Goal: Task Accomplishment & Management: Use online tool/utility

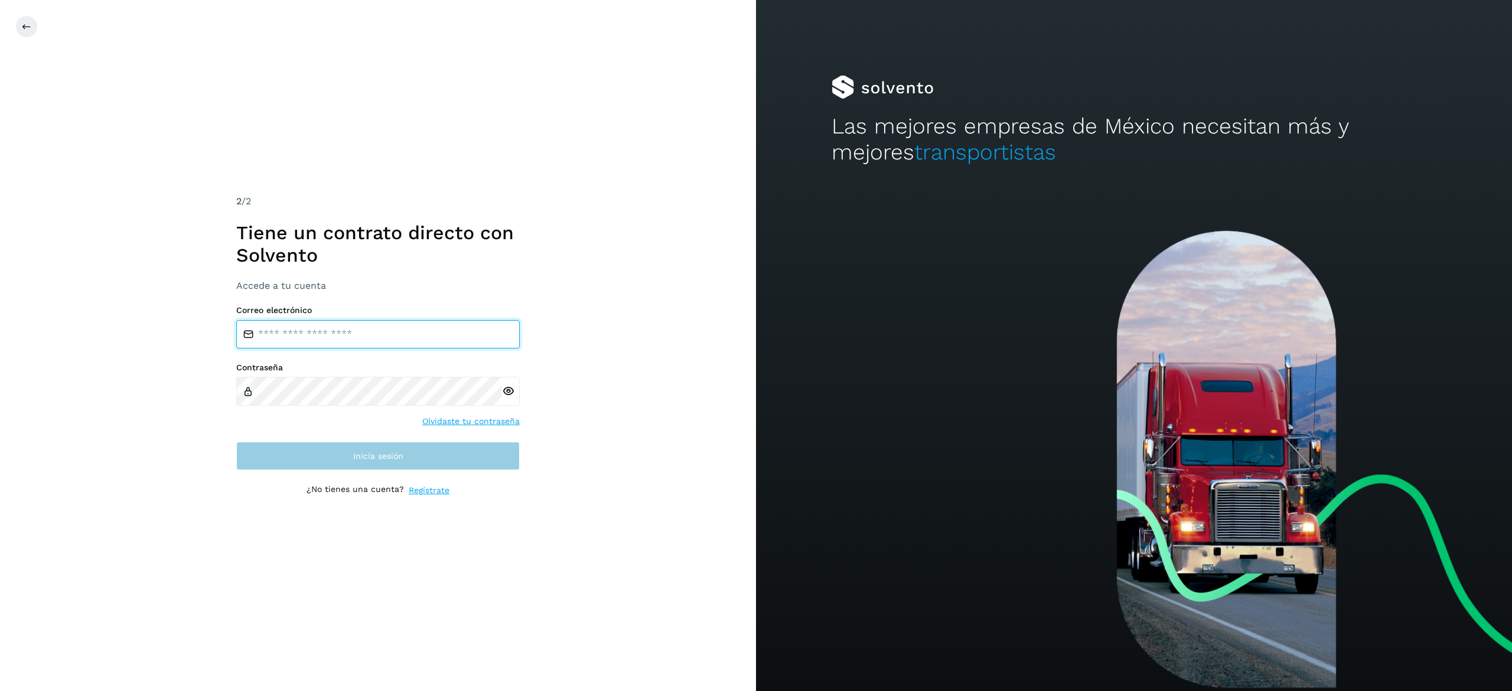
type input "**********"
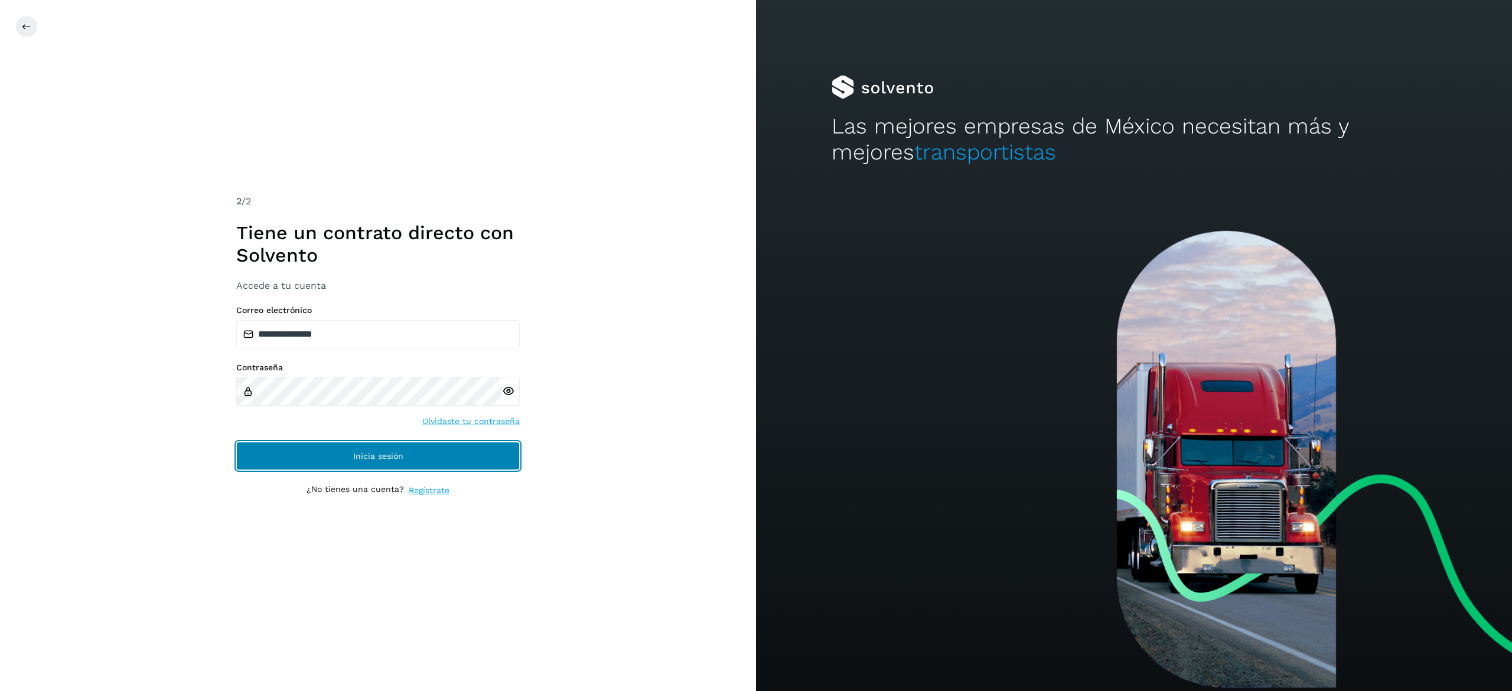
click at [365, 452] on span "Inicia sesión" at bounding box center [378, 456] width 50 height 8
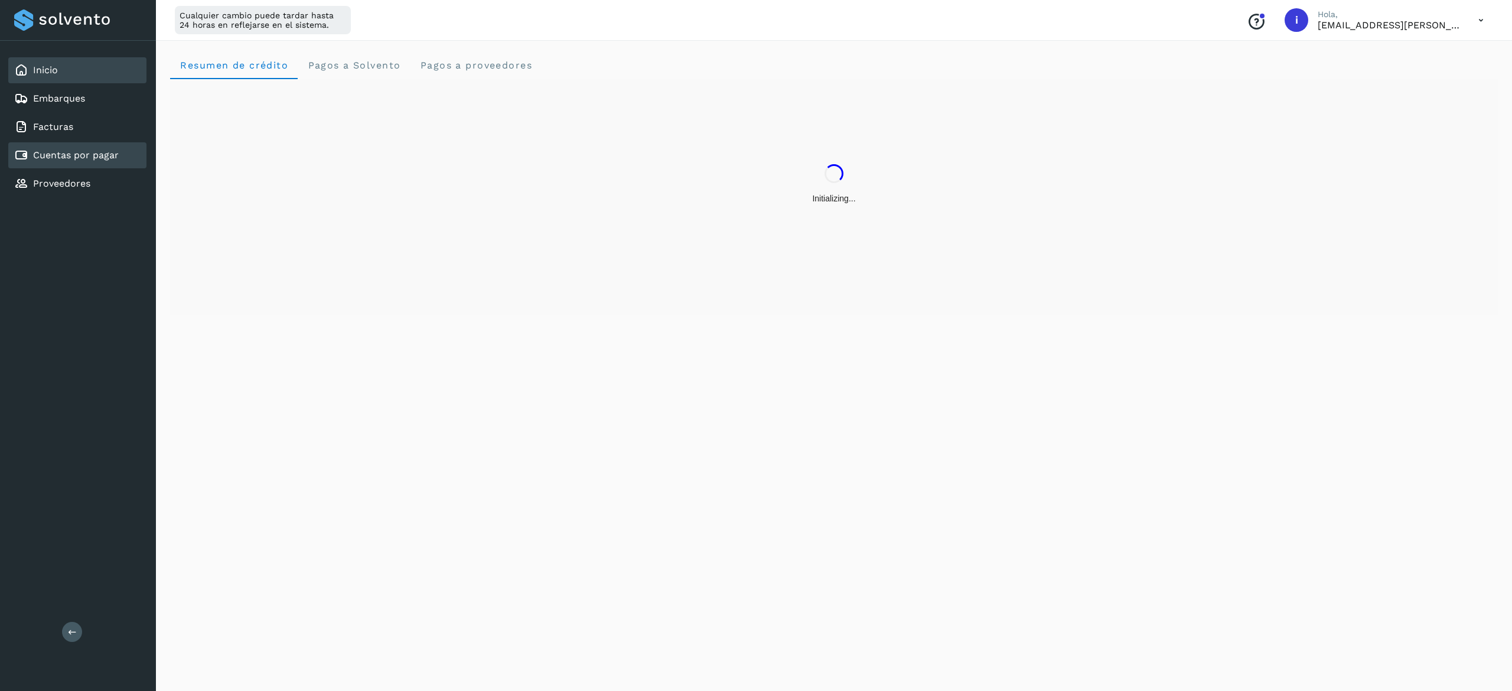
click at [134, 148] on div "Cuentas por pagar" at bounding box center [77, 155] width 138 height 26
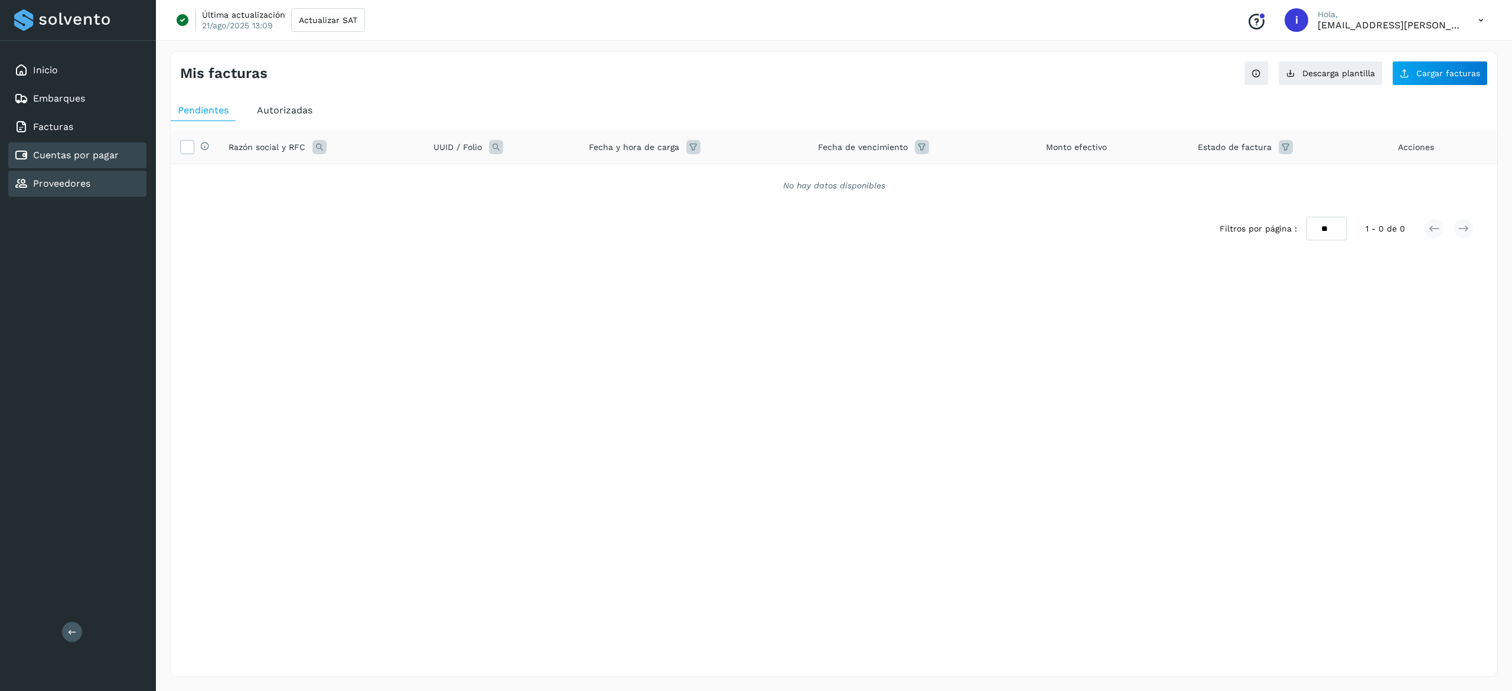
click at [85, 186] on div "Proveedores" at bounding box center [52, 184] width 76 height 14
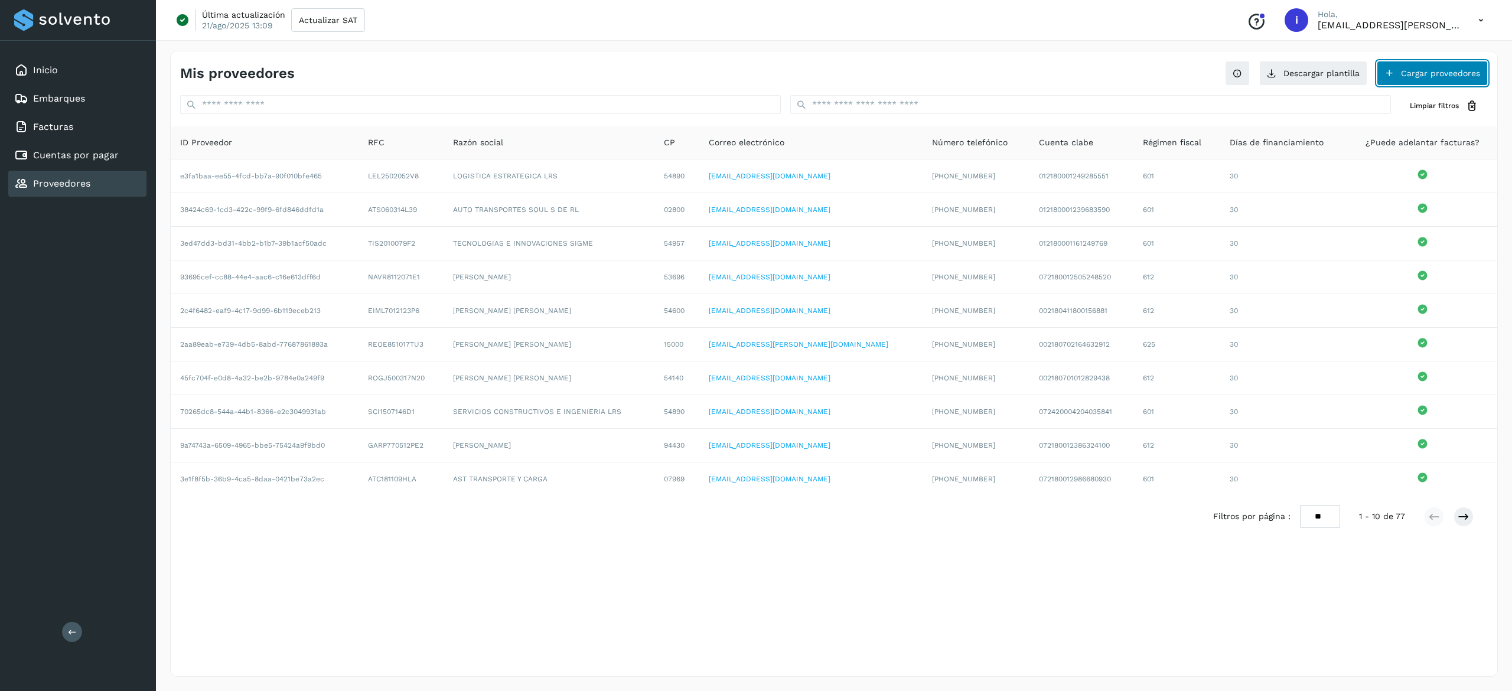
click at [1449, 73] on button "Cargar proveedores" at bounding box center [1432, 73] width 111 height 25
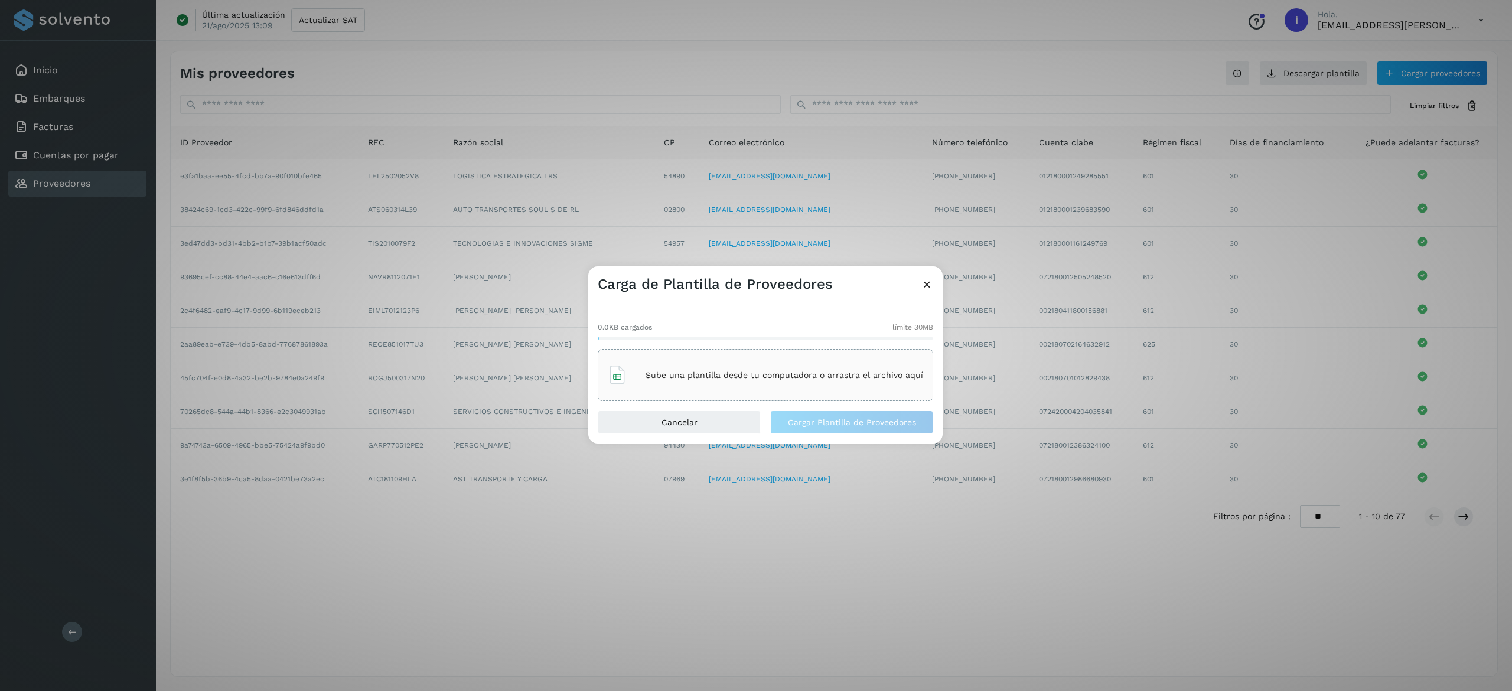
click at [809, 362] on div "Sube una plantilla desde tu computadora o arrastra el archivo aquí" at bounding box center [765, 375] width 315 height 32
click at [870, 421] on span "Cargar Plantilla de Proveedores" at bounding box center [852, 422] width 128 height 8
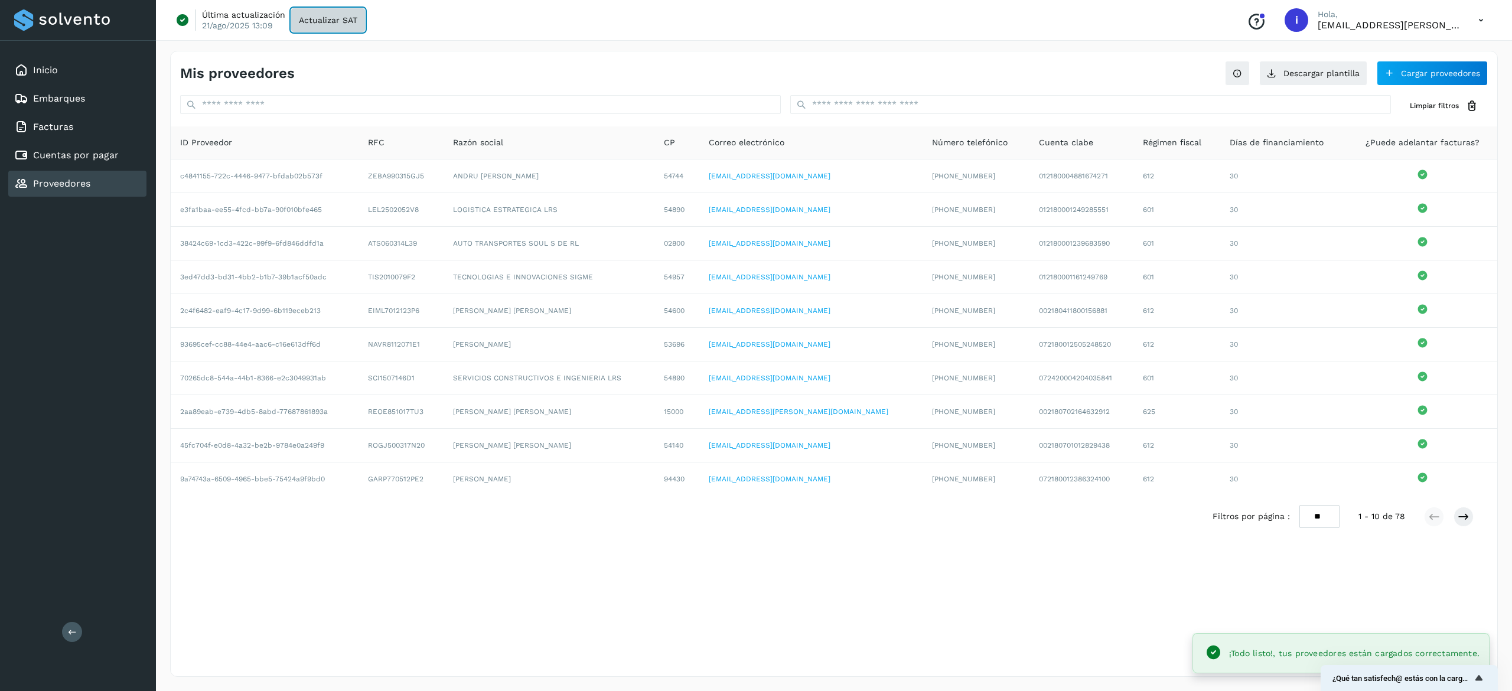
click at [341, 28] on button "Actualizar SAT" at bounding box center [328, 20] width 74 height 24
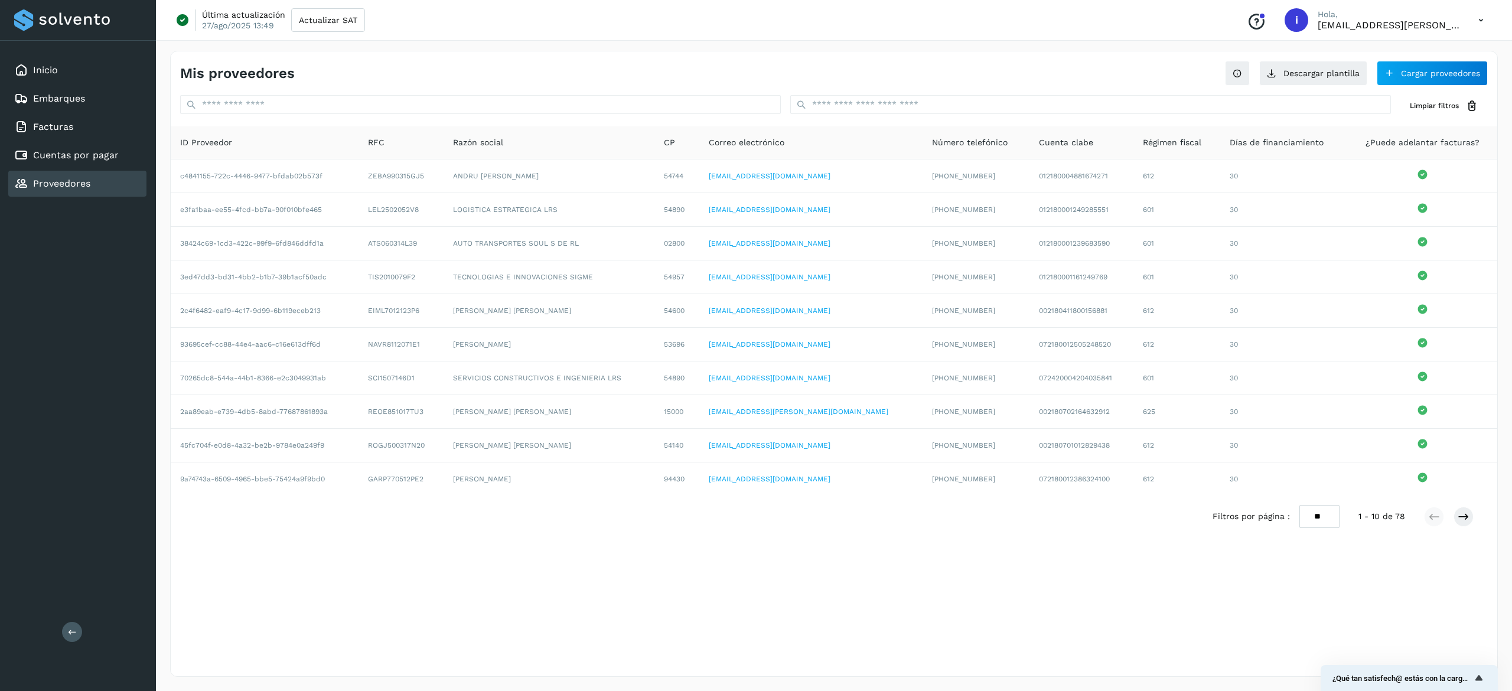
click at [411, 54] on div "Mis proveedores Descargar plantilla Cargar proveedores" at bounding box center [834, 68] width 1327 height 34
